Goal: Entertainment & Leisure: Consume media (video, audio)

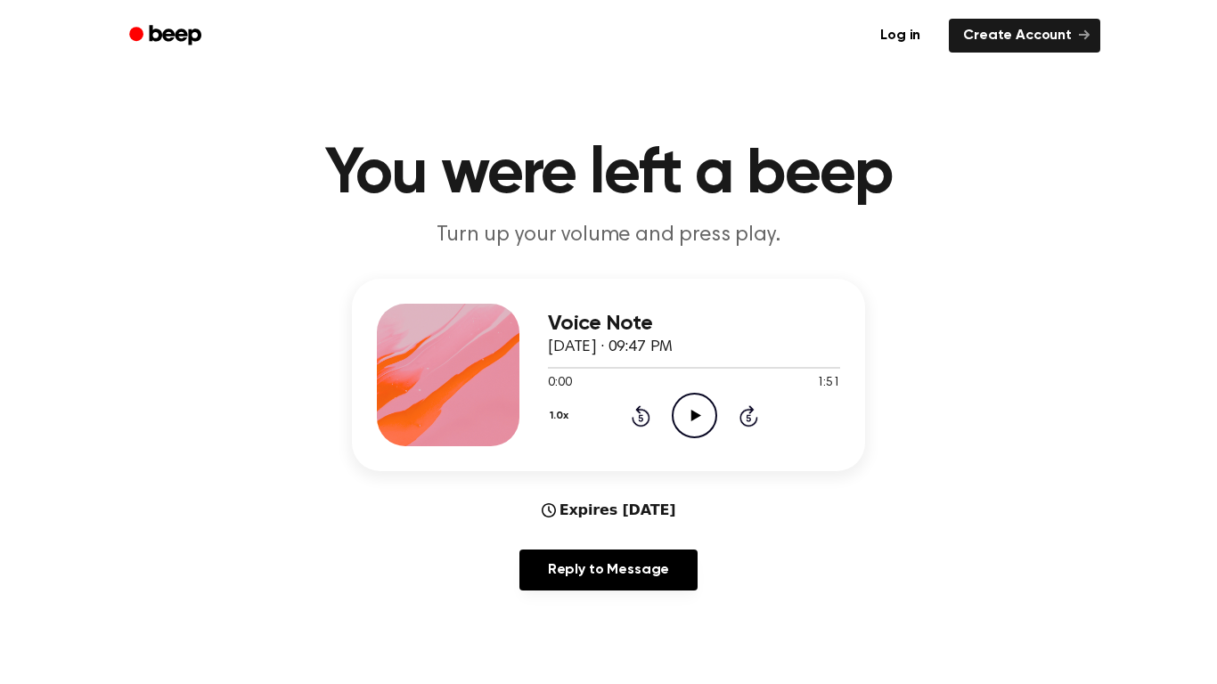
click at [692, 417] on icon at bounding box center [696, 416] width 10 height 12
click at [692, 417] on icon at bounding box center [695, 416] width 8 height 12
click at [692, 417] on icon at bounding box center [696, 416] width 10 height 12
click at [692, 417] on icon at bounding box center [695, 416] width 8 height 12
click at [692, 417] on icon at bounding box center [696, 416] width 10 height 12
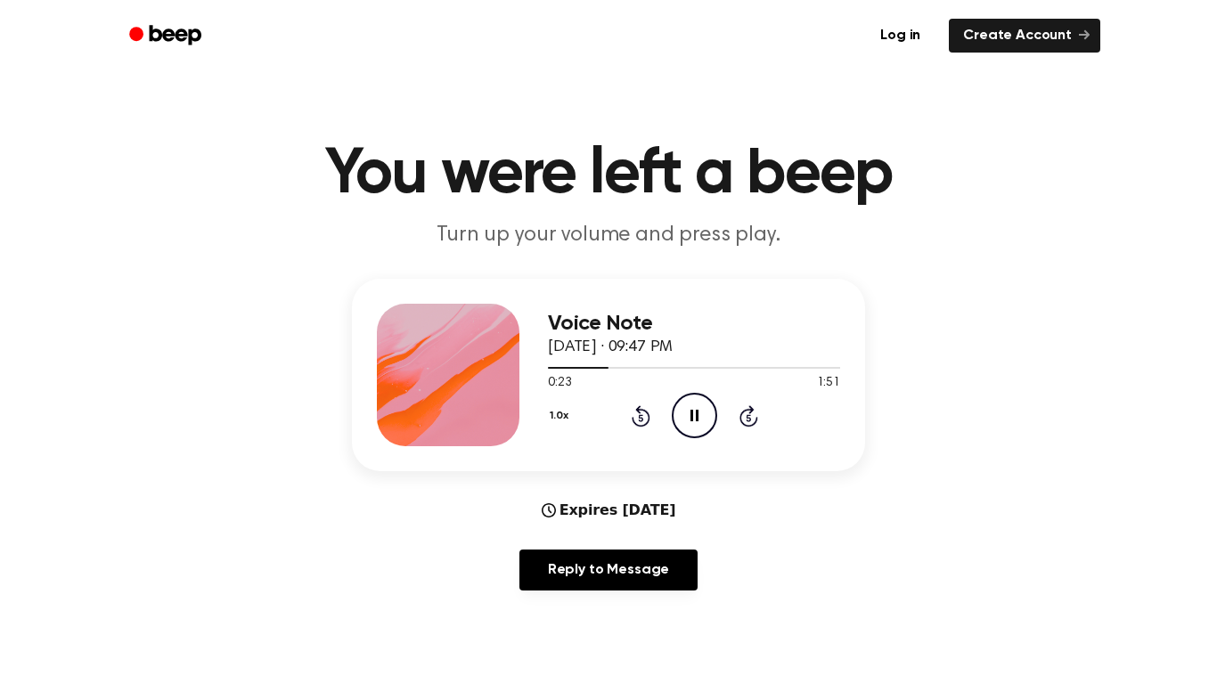
click at [692, 417] on icon at bounding box center [695, 416] width 8 height 12
click at [594, 365] on div at bounding box center [694, 367] width 292 height 14
click at [675, 403] on circle at bounding box center [695, 416] width 44 height 44
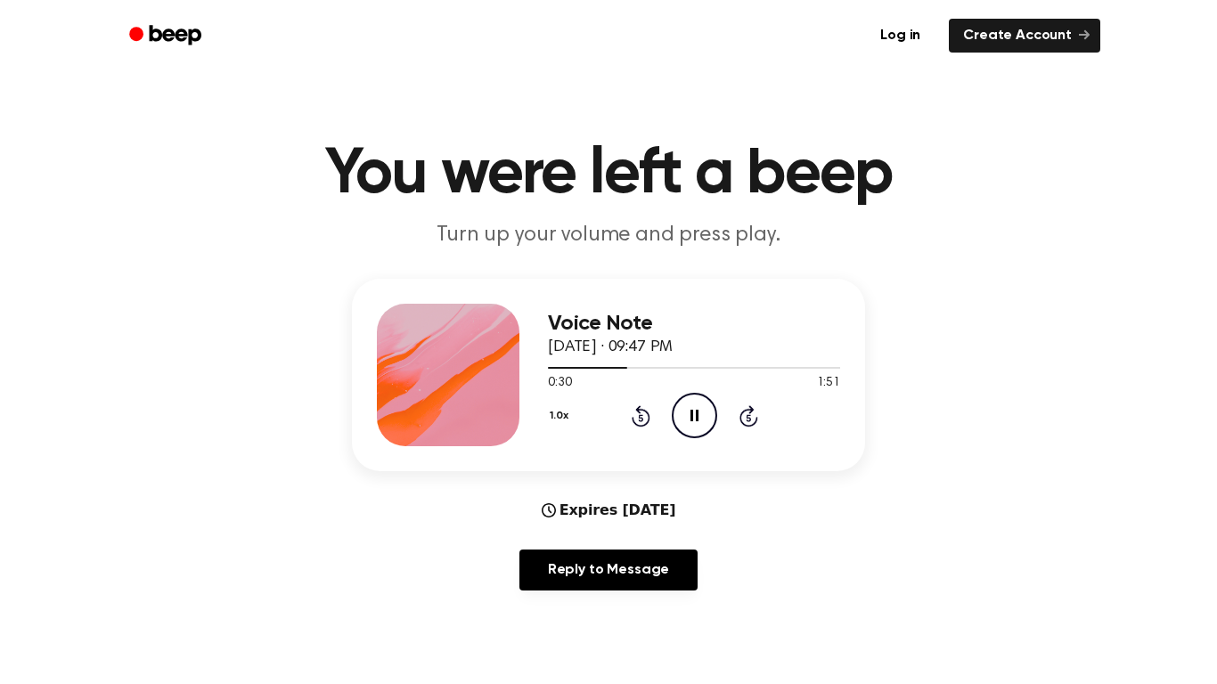
click at [675, 403] on circle at bounding box center [695, 416] width 44 height 44
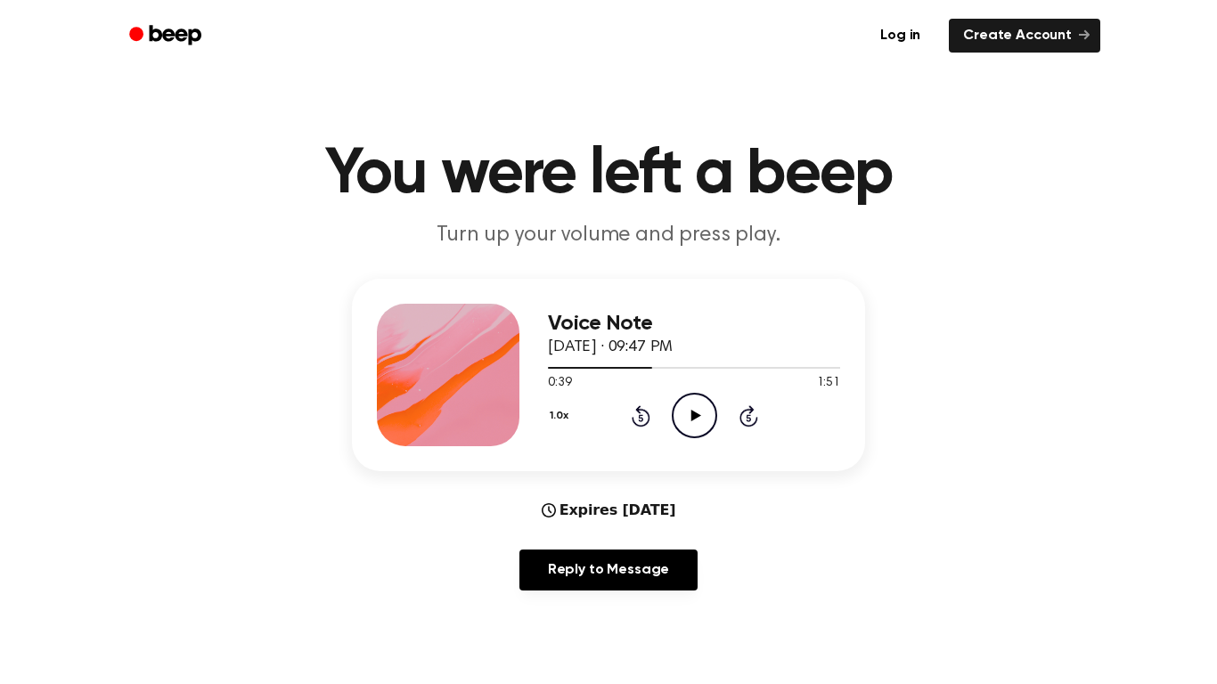
click at [675, 403] on circle at bounding box center [695, 416] width 44 height 44
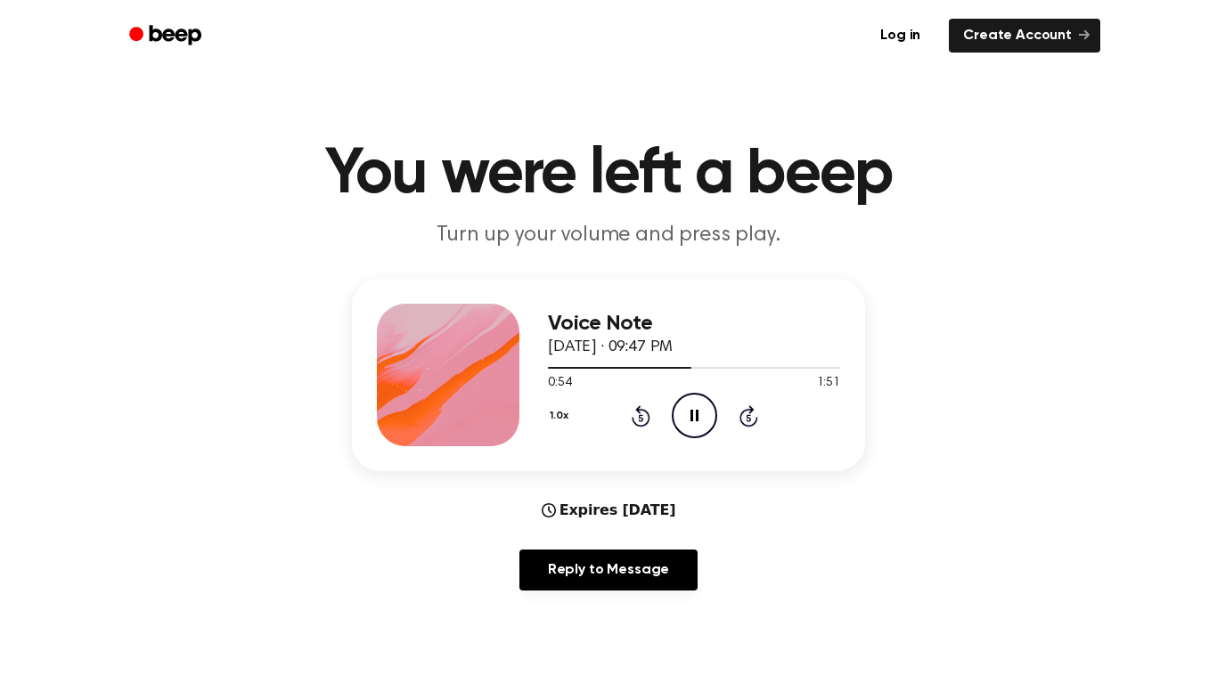
click at [675, 403] on circle at bounding box center [695, 416] width 44 height 44
click at [702, 419] on icon "Play Audio" at bounding box center [694, 415] width 45 height 45
click at [702, 419] on icon "Pause Audio" at bounding box center [694, 415] width 45 height 45
click at [702, 419] on icon "Play Audio" at bounding box center [694, 415] width 45 height 45
click at [702, 419] on icon "Pause Audio" at bounding box center [694, 415] width 45 height 45
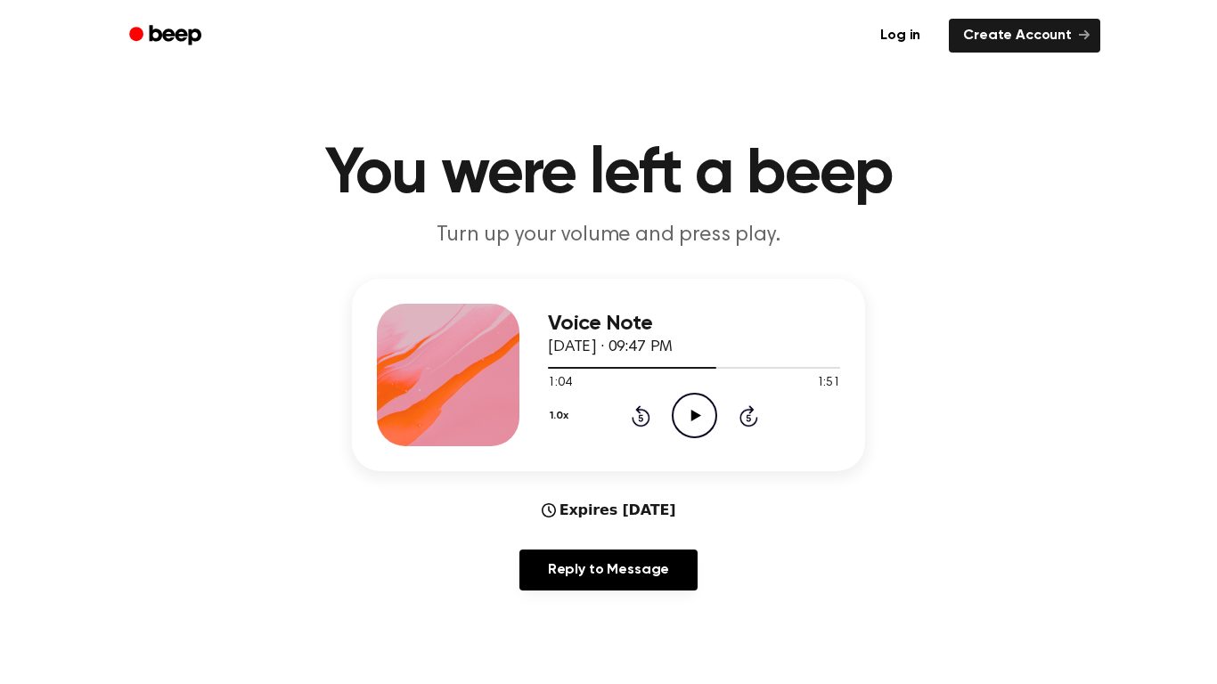
click at [702, 419] on icon "Play Audio" at bounding box center [694, 415] width 45 height 45
click at [702, 419] on icon "Pause Audio" at bounding box center [694, 415] width 45 height 45
click at [695, 422] on icon "Play Audio" at bounding box center [694, 415] width 45 height 45
click at [695, 422] on icon at bounding box center [695, 416] width 8 height 12
click at [695, 422] on icon "Play Audio" at bounding box center [694, 415] width 45 height 45
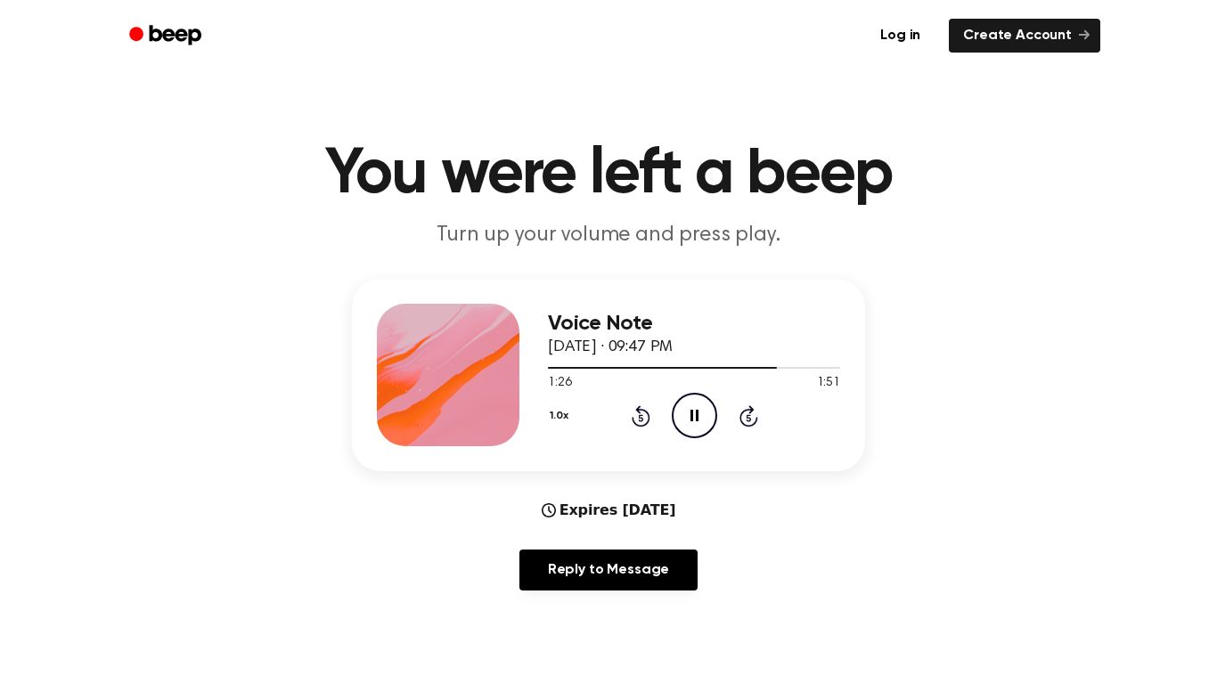
click at [695, 422] on icon at bounding box center [695, 416] width 8 height 12
click at [695, 422] on icon "Play Audio" at bounding box center [694, 415] width 45 height 45
